Goal: Task Accomplishment & Management: Complete application form

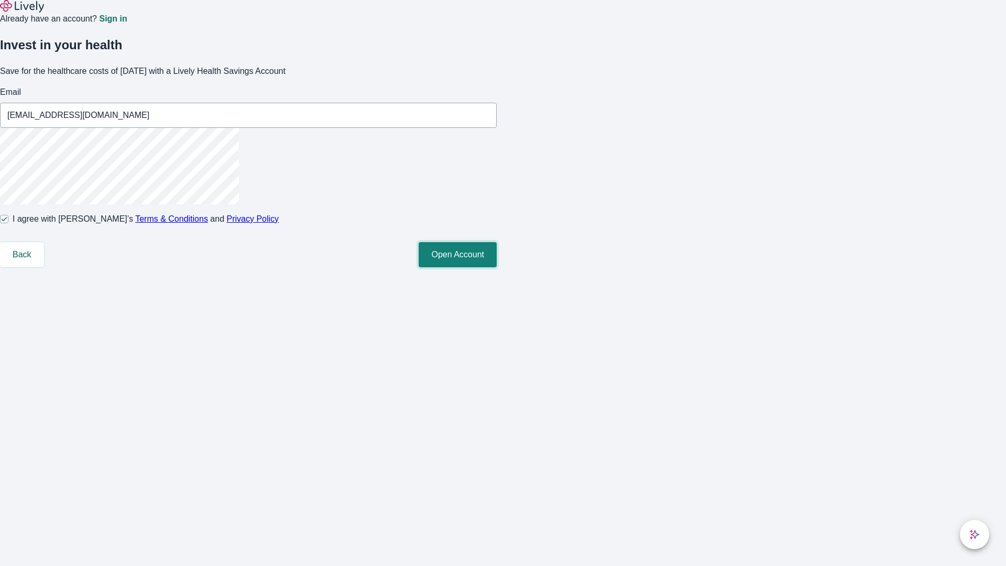
click at [497, 267] on button "Open Account" at bounding box center [458, 254] width 78 height 25
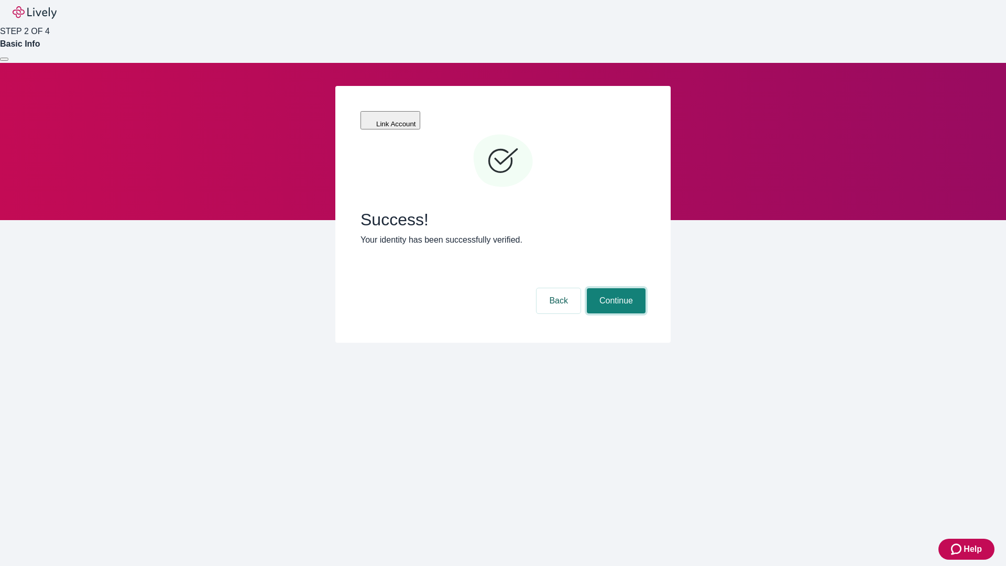
click at [615, 288] on button "Continue" at bounding box center [616, 300] width 59 height 25
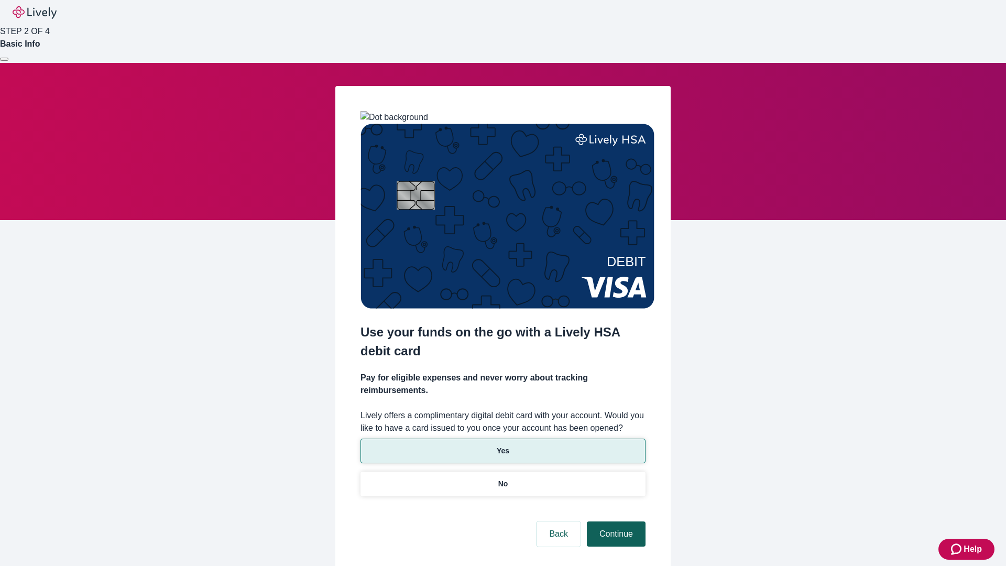
click at [503, 446] on p "Yes" at bounding box center [503, 451] width 13 height 11
click at [615, 522] on button "Continue" at bounding box center [616, 534] width 59 height 25
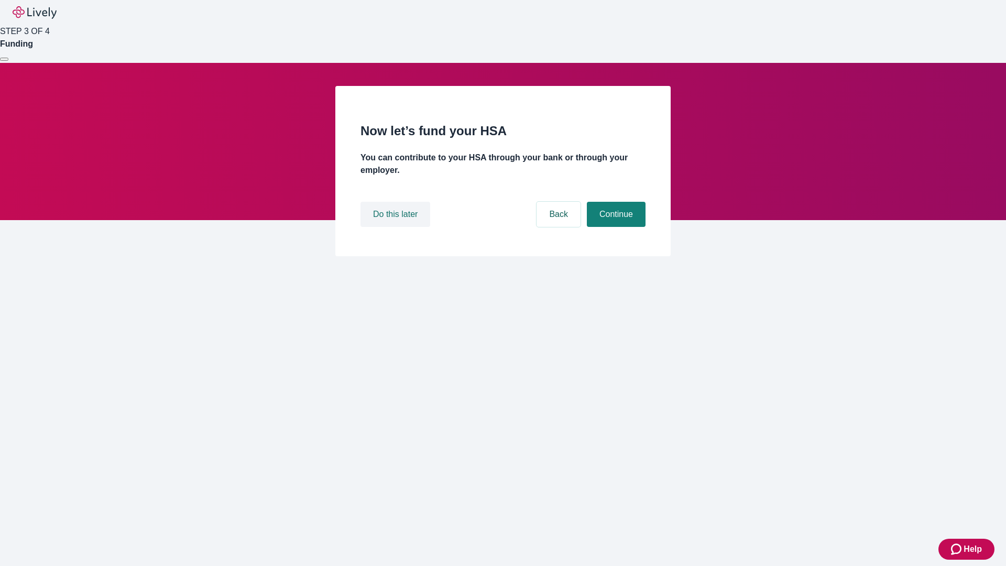
click at [397, 227] on button "Do this later" at bounding box center [396, 214] width 70 height 25
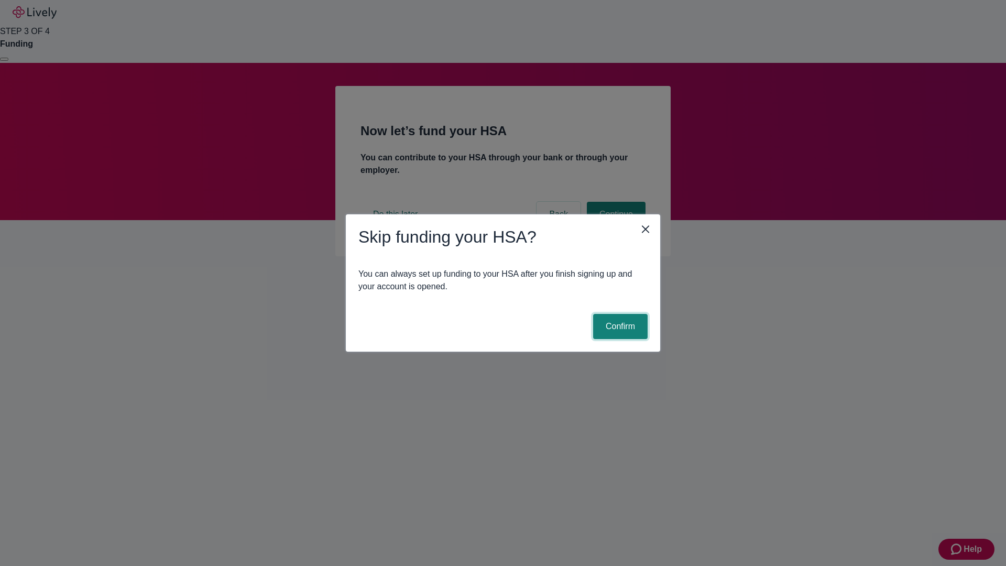
click at [619, 327] on button "Confirm" at bounding box center [620, 326] width 55 height 25
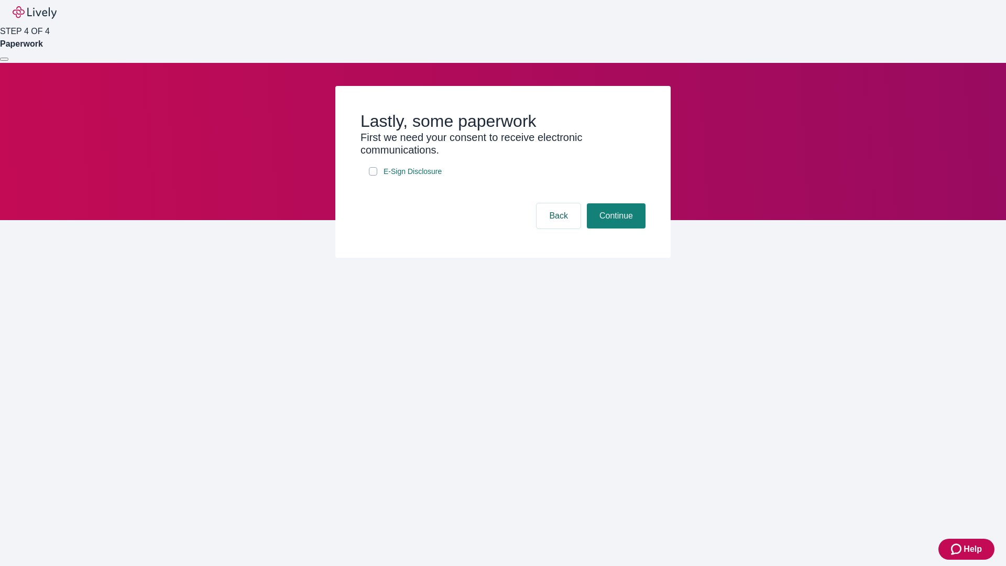
click at [373, 176] on input "E-Sign Disclosure" at bounding box center [373, 171] width 8 height 8
checkbox input "true"
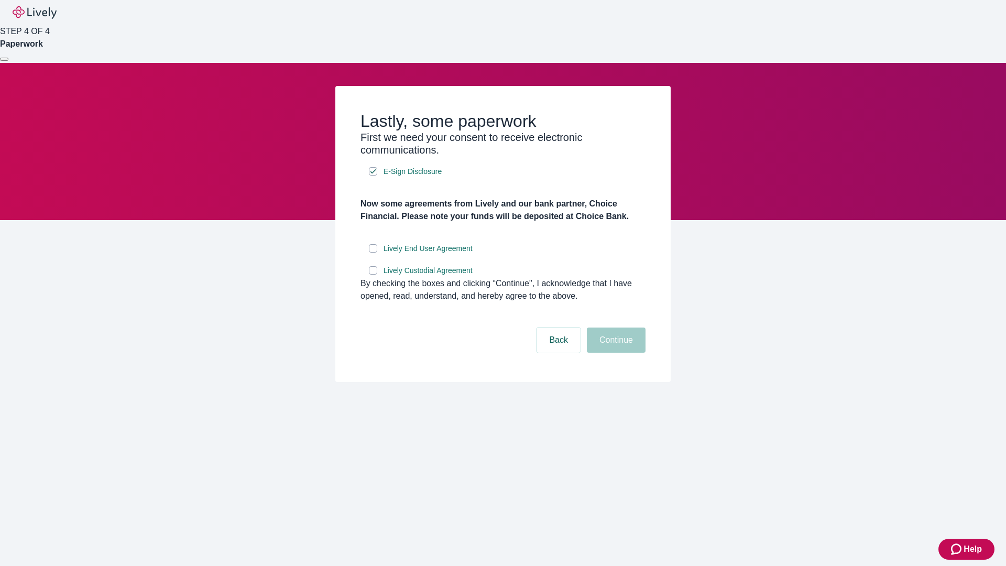
click at [373, 253] on input "Lively End User Agreement" at bounding box center [373, 248] width 8 height 8
checkbox input "true"
click at [373, 275] on input "Lively Custodial Agreement" at bounding box center [373, 270] width 8 height 8
checkbox input "true"
click at [615, 353] on button "Continue" at bounding box center [616, 340] width 59 height 25
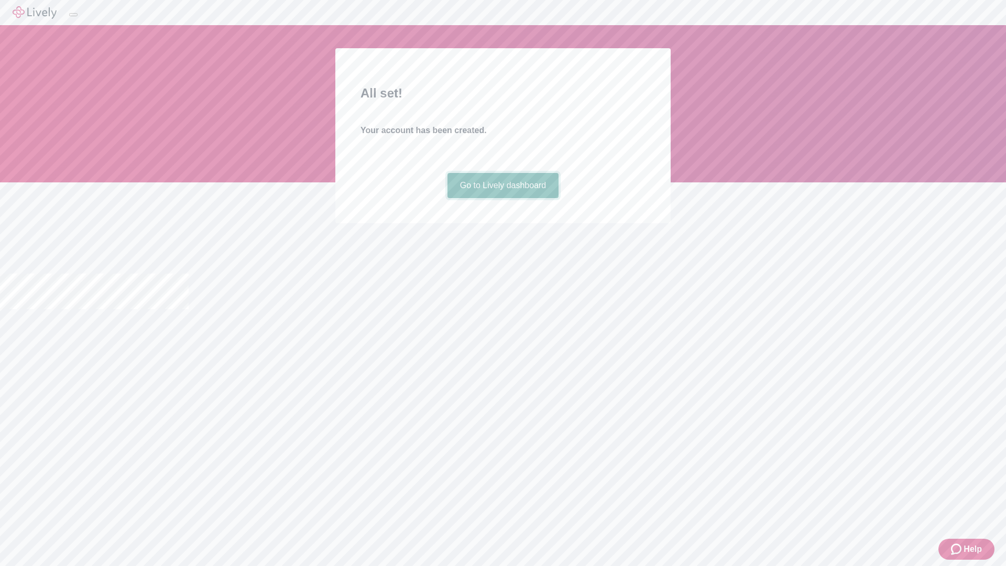
click at [503, 198] on link "Go to Lively dashboard" at bounding box center [504, 185] width 112 height 25
